Goal: Task Accomplishment & Management: Use online tool/utility

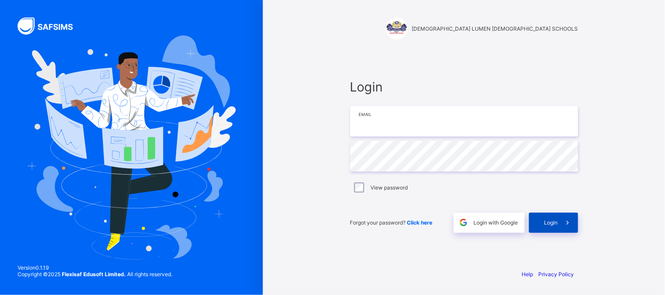
type input "**********"
click at [557, 225] on span "Login" at bounding box center [551, 223] width 14 height 7
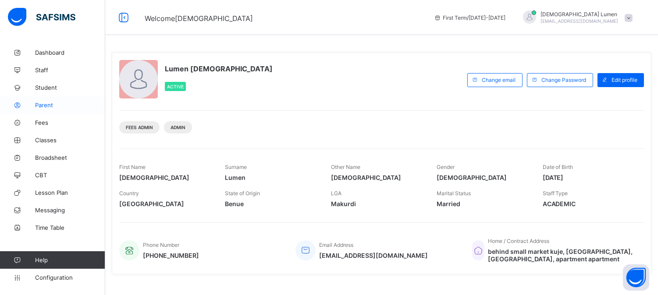
click at [51, 107] on span "Parent" at bounding box center [70, 105] width 70 height 7
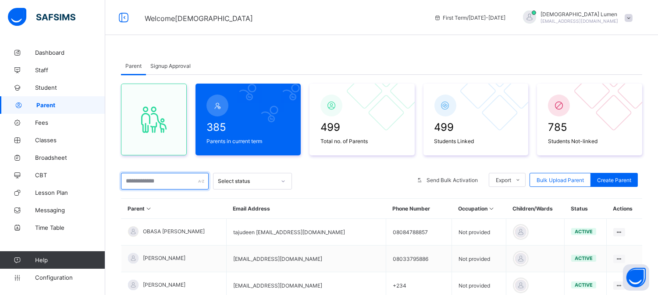
click at [150, 184] on input "text" at bounding box center [165, 181] width 88 height 17
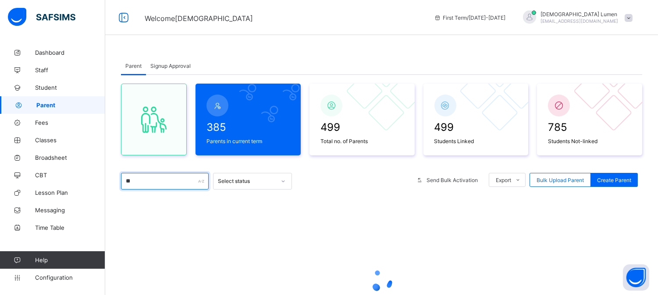
type input "*"
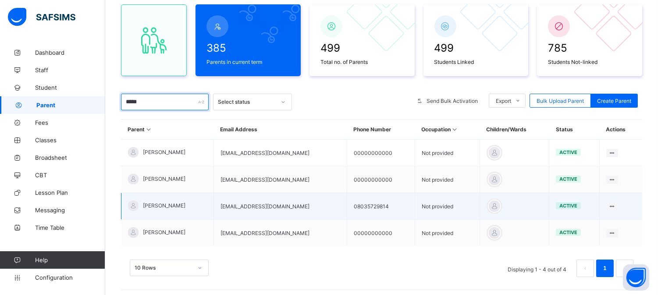
scroll to position [43, 0]
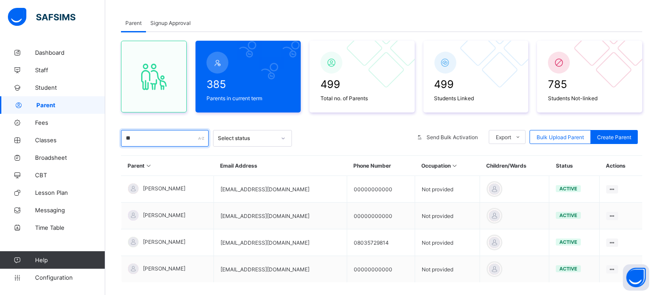
type input "*"
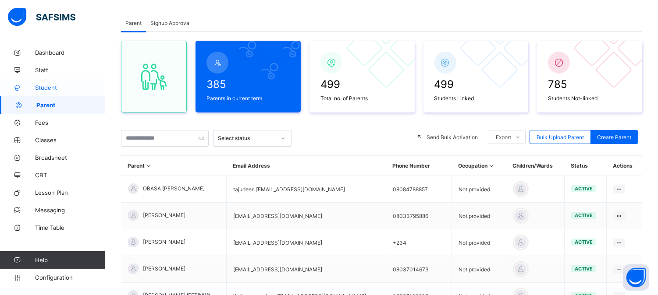
click at [51, 84] on link "Student" at bounding box center [52, 88] width 105 height 18
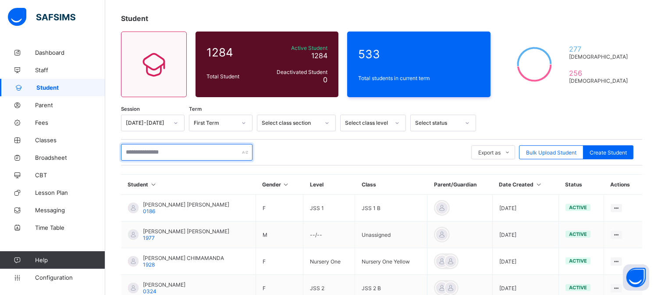
click at [149, 154] on input "text" at bounding box center [186, 152] width 131 height 17
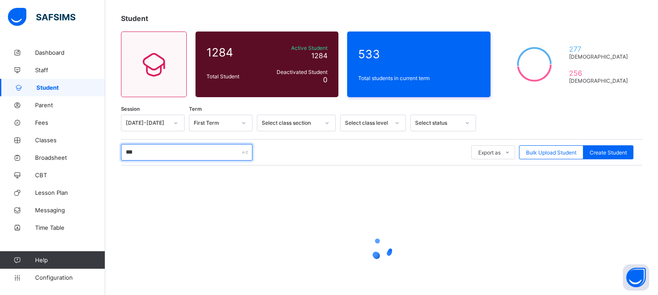
type input "****"
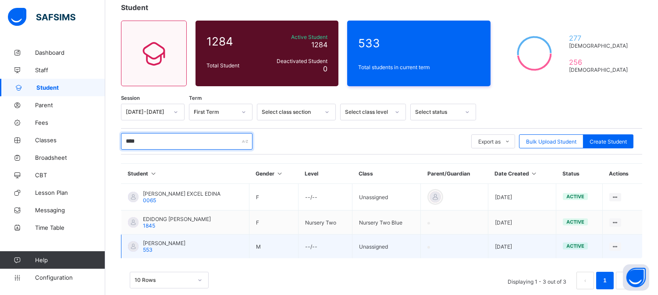
scroll to position [69, 0]
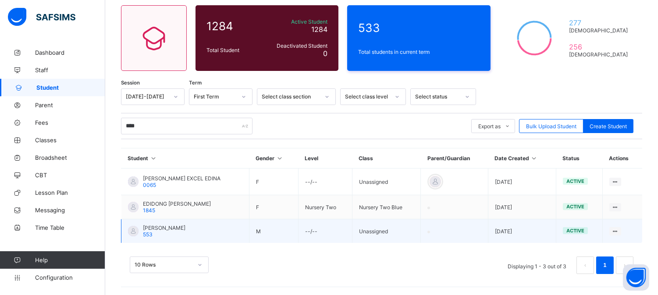
click at [156, 228] on span "[PERSON_NAME]" at bounding box center [164, 228] width 43 height 7
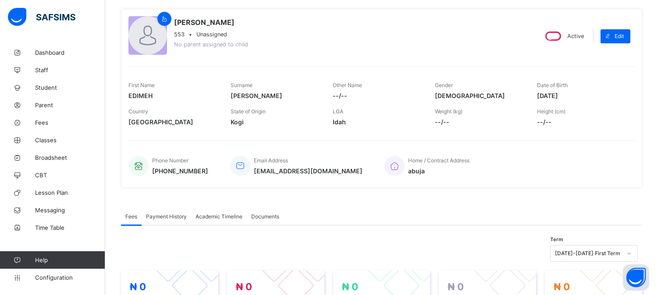
scroll to position [118, 0]
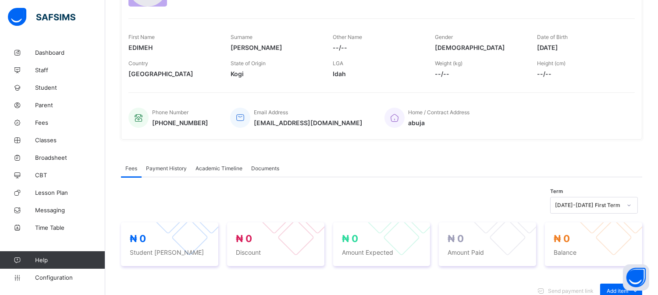
click at [269, 167] on span "Documents" at bounding box center [265, 168] width 28 height 7
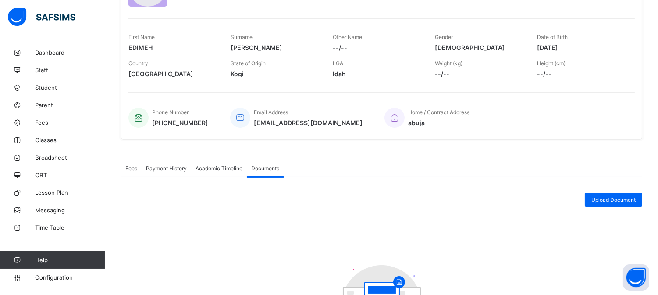
click at [218, 168] on span "Academic Timeline" at bounding box center [218, 168] width 47 height 7
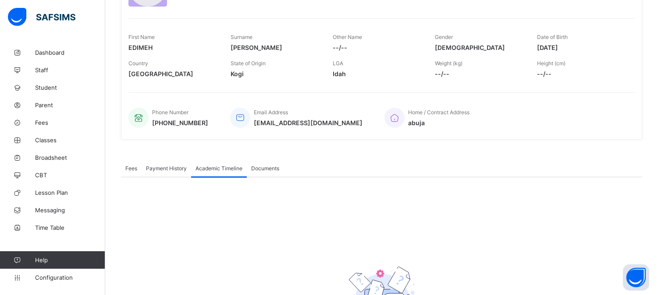
click at [123, 166] on div "Fees" at bounding box center [131, 169] width 21 height 18
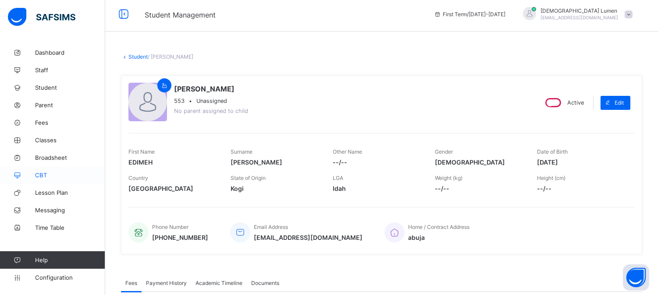
scroll to position [0, 0]
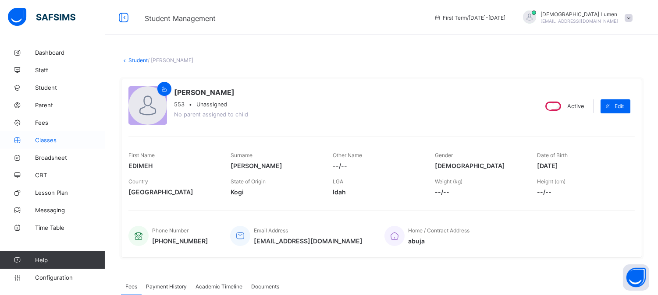
click at [47, 140] on span "Classes" at bounding box center [70, 140] width 70 height 7
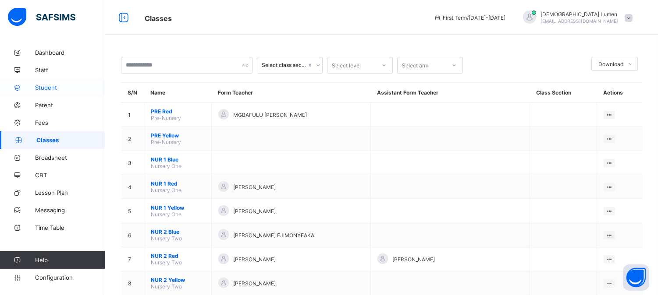
click at [53, 87] on span "Student" at bounding box center [70, 87] width 70 height 7
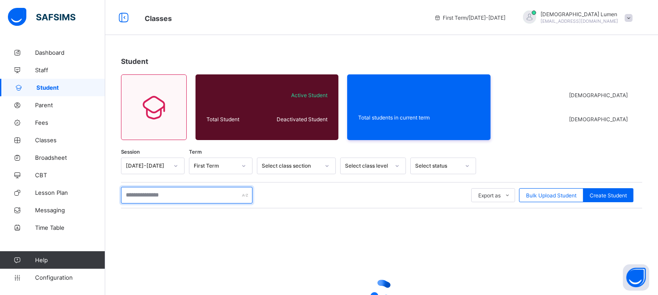
click at [129, 193] on input "text" at bounding box center [186, 195] width 131 height 17
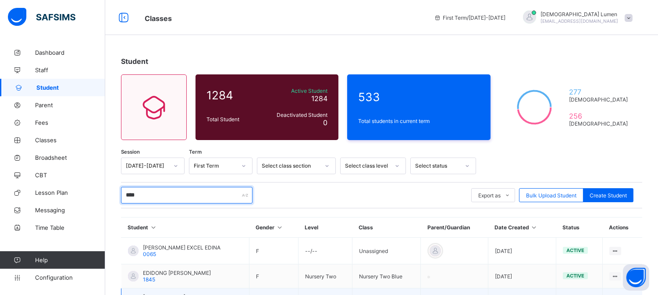
scroll to position [69, 0]
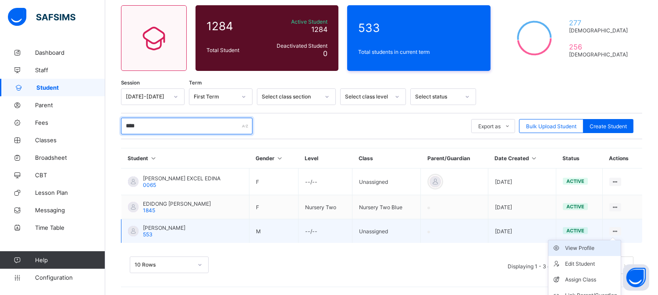
type input "****"
click at [589, 247] on div "View Profile" at bounding box center [591, 248] width 52 height 9
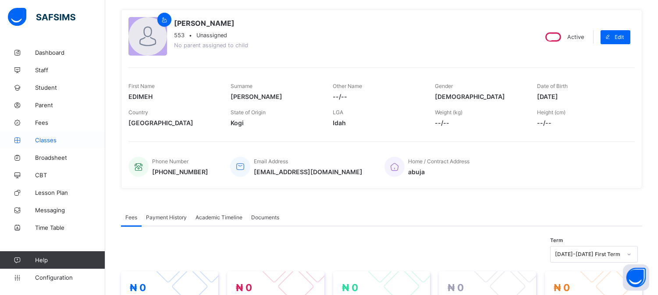
click at [51, 140] on span "Classes" at bounding box center [70, 140] width 70 height 7
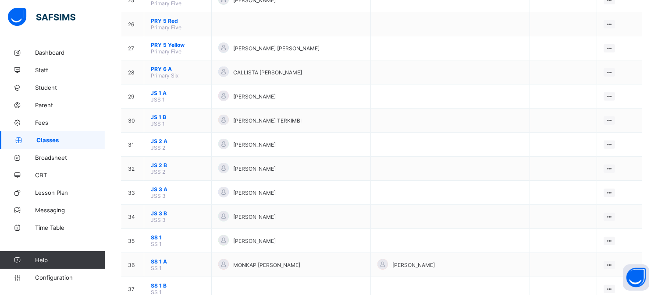
scroll to position [730, 0]
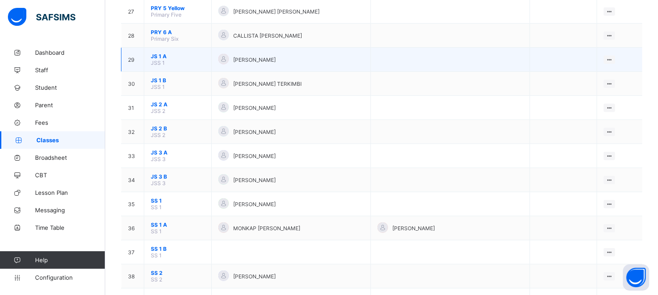
click at [171, 53] on span "JS 1 A" at bounding box center [178, 56] width 54 height 7
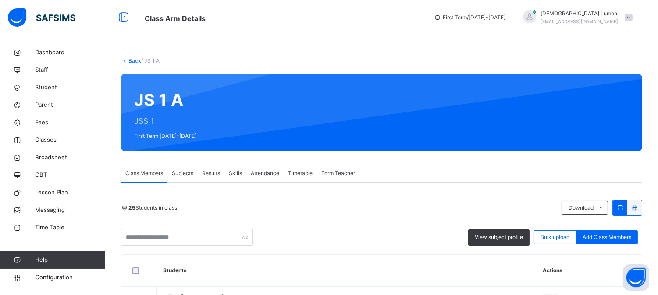
click at [212, 170] on span "Results" at bounding box center [211, 174] width 18 height 8
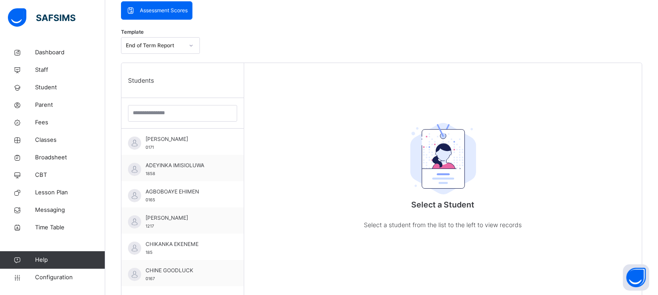
scroll to position [285, 0]
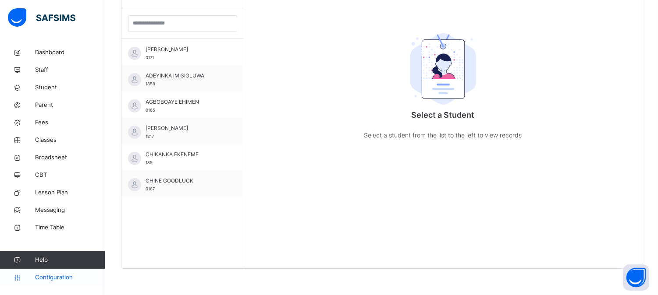
click at [47, 275] on span "Configuration" at bounding box center [70, 277] width 70 height 9
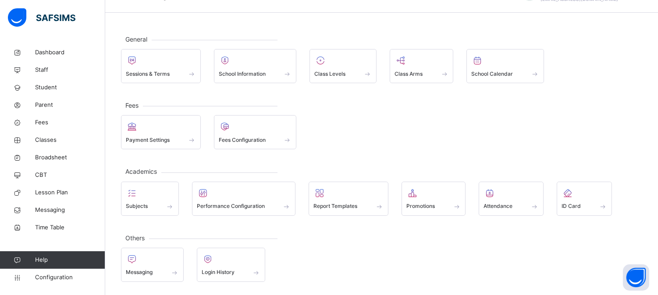
scroll to position [23, 0]
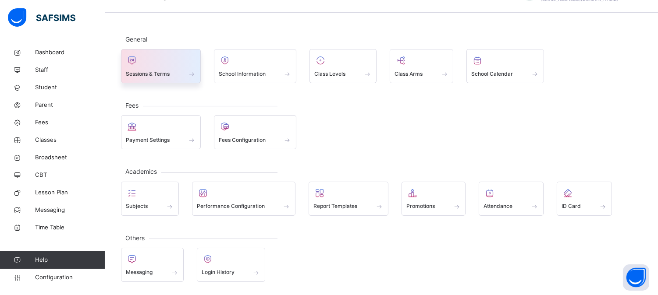
click at [174, 74] on div "Sessions & Terms" at bounding box center [161, 73] width 70 height 9
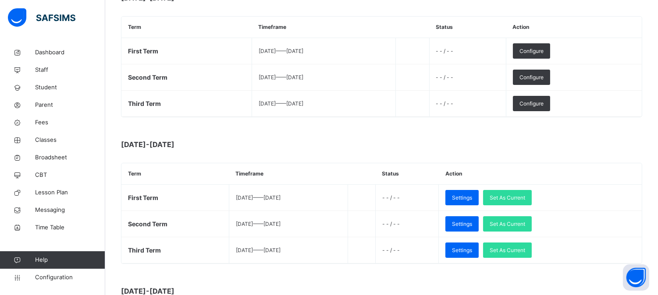
scroll to position [340, 0]
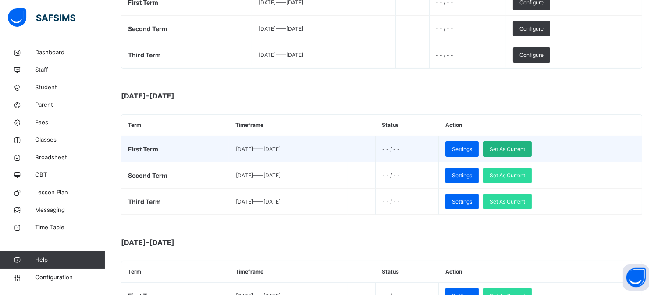
click at [525, 149] on span "Set As Current" at bounding box center [506, 149] width 35 height 8
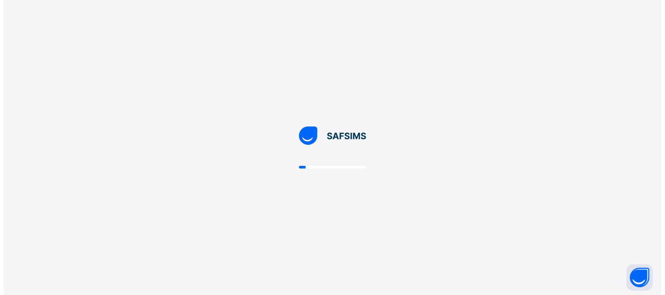
scroll to position [0, 0]
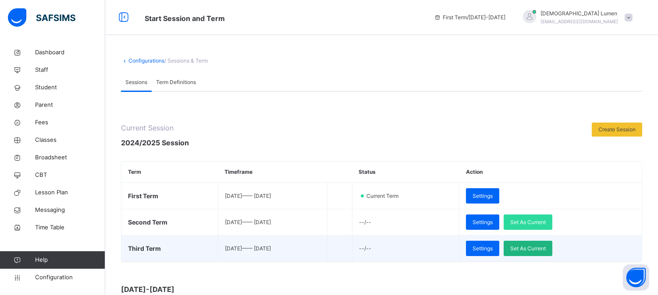
click at [542, 246] on span "Set As Current" at bounding box center [527, 249] width 35 height 8
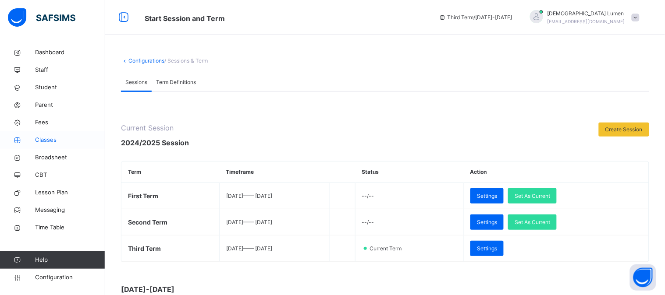
click at [49, 142] on span "Classes" at bounding box center [70, 140] width 70 height 9
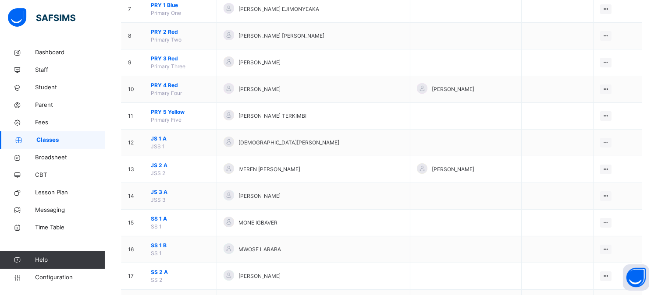
scroll to position [220, 0]
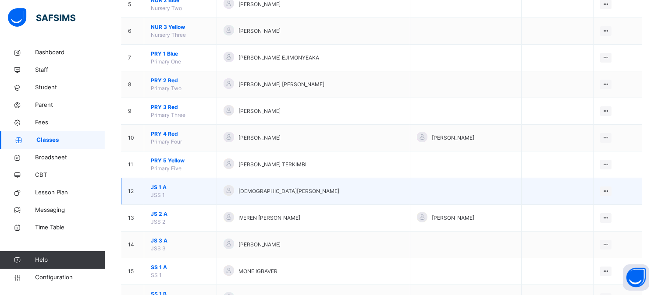
click at [180, 193] on td "JS 1 A JSS 1" at bounding box center [180, 191] width 73 height 27
click at [580, 209] on div "View Class" at bounding box center [582, 209] width 50 height 9
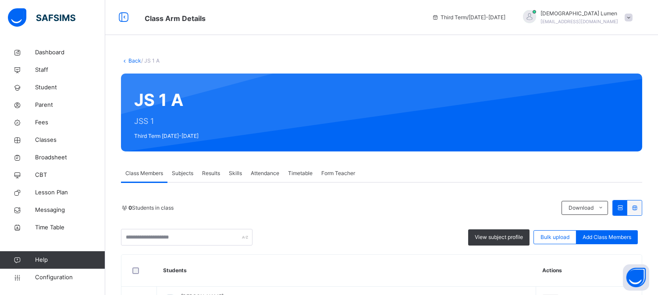
click at [206, 172] on span "Results" at bounding box center [211, 174] width 18 height 8
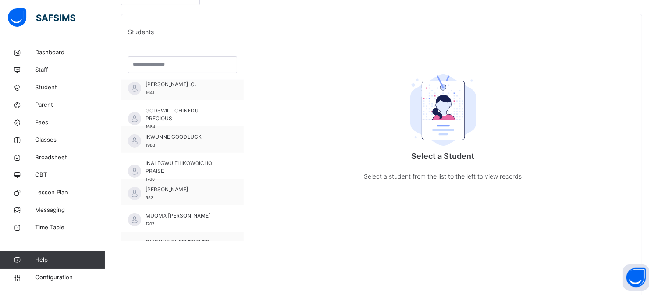
scroll to position [195, 0]
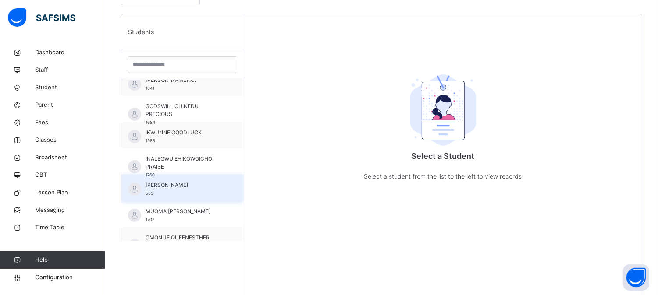
click at [166, 187] on span "[PERSON_NAME]" at bounding box center [184, 185] width 78 height 8
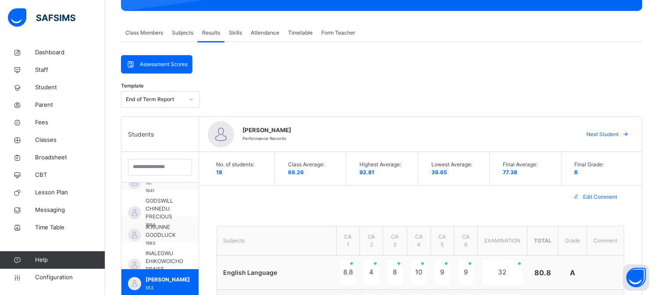
scroll to position [189, 0]
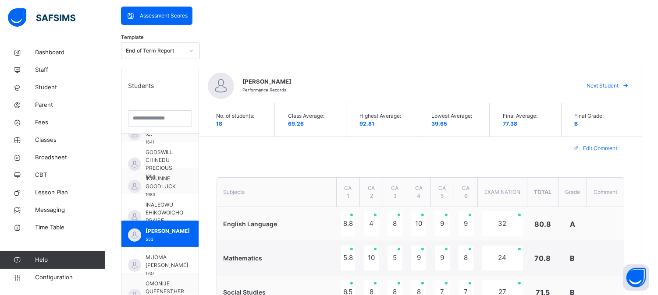
click at [629, 84] on icon at bounding box center [625, 85] width 7 height 7
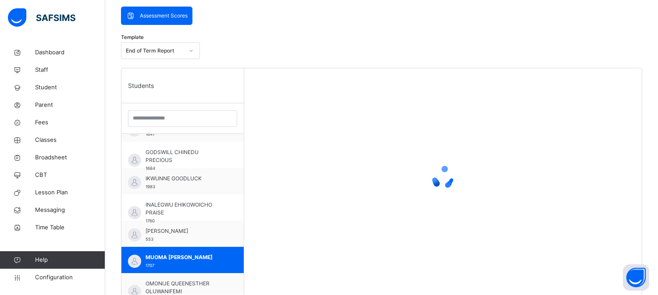
scroll to position [195, 0]
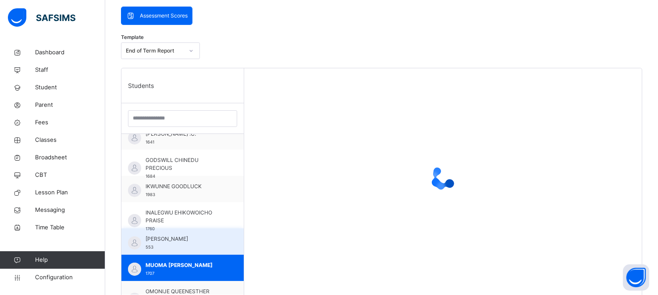
click at [170, 239] on span "[PERSON_NAME]" at bounding box center [184, 239] width 78 height 8
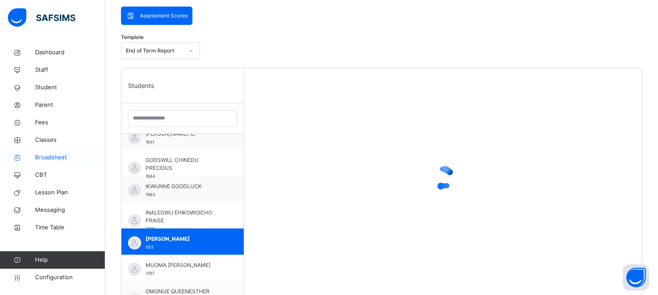
click at [46, 154] on span "Broadsheet" at bounding box center [70, 157] width 70 height 9
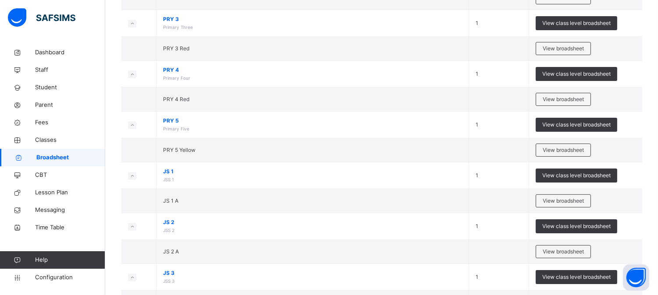
scroll to position [535, 0]
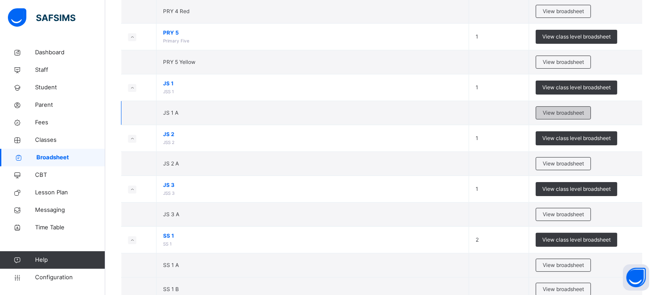
click at [567, 113] on span "View broadsheet" at bounding box center [563, 113] width 41 height 8
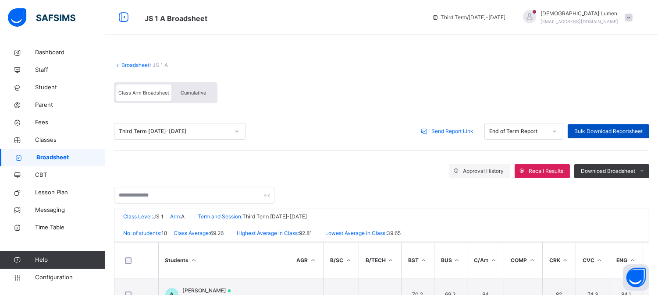
click at [607, 129] on span "Bulk Download Reportsheet" at bounding box center [608, 132] width 68 height 8
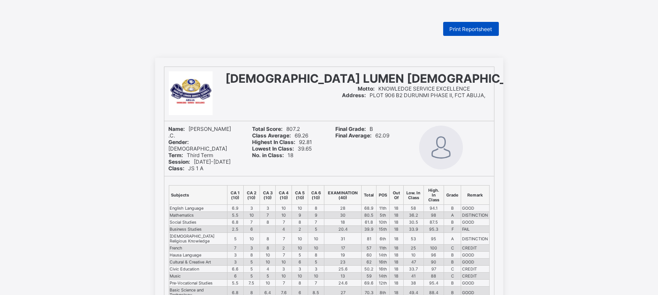
click at [475, 28] on span "Print Reportsheet" at bounding box center [471, 29] width 43 height 7
click at [483, 30] on span "Print Reportsheet" at bounding box center [471, 29] width 43 height 7
